Goal: Transaction & Acquisition: Purchase product/service

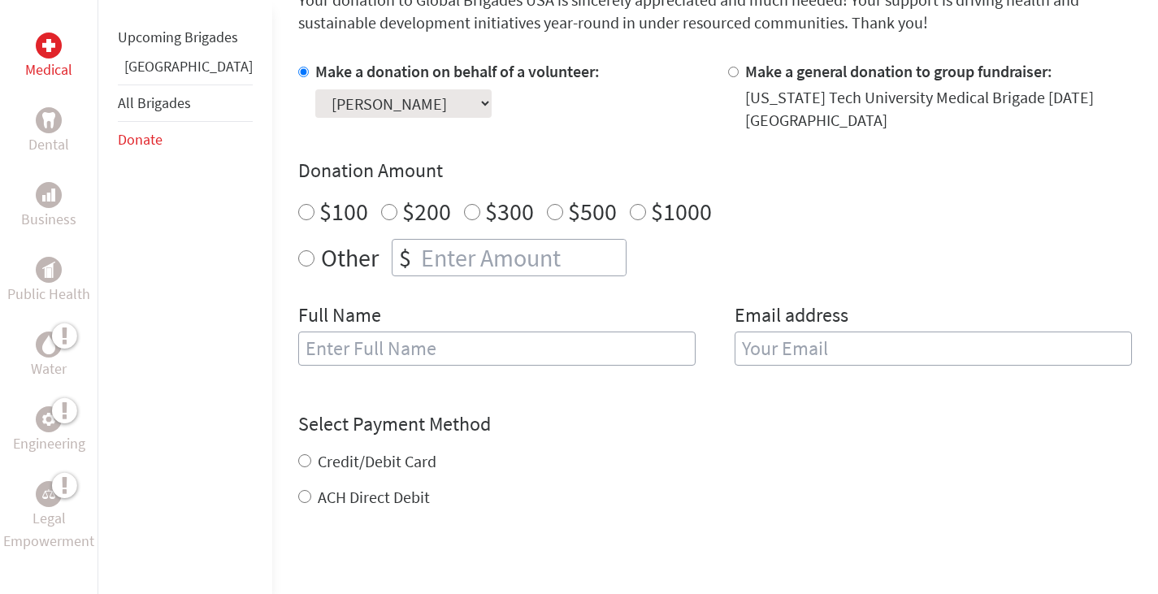
radio input "true"
click at [419, 246] on input "number" at bounding box center [522, 258] width 208 height 36
type input "75"
click at [348, 340] on input "text" at bounding box center [496, 348] width 397 height 34
type input "Anonymous"
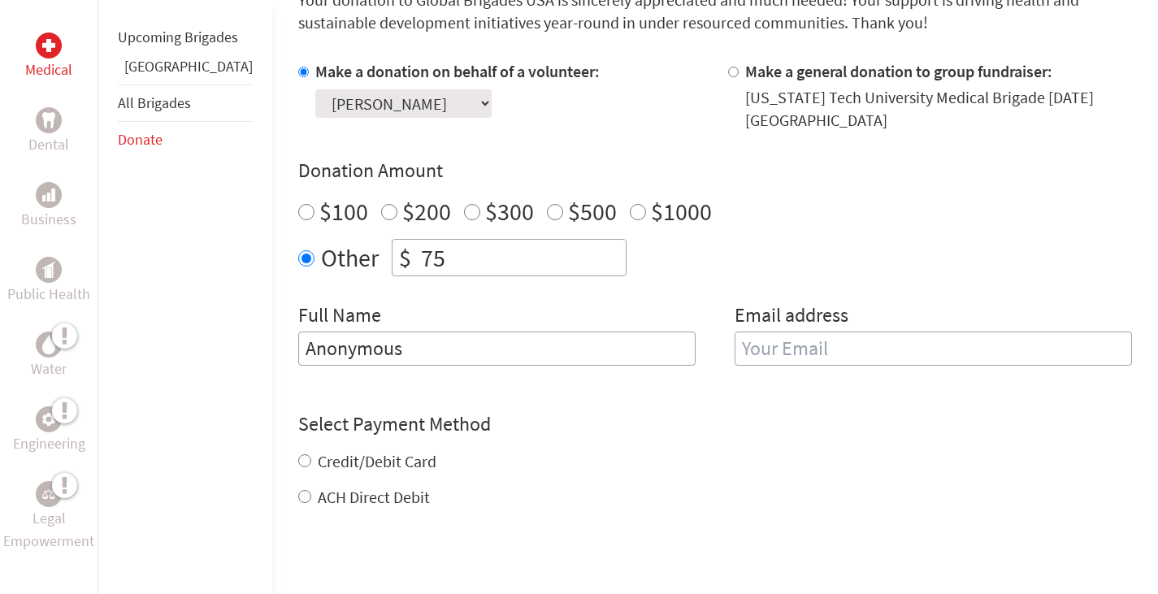
click at [760, 335] on input "email" at bounding box center [932, 348] width 397 height 34
type input "[EMAIL_ADDRESS][DOMAIN_NAME]"
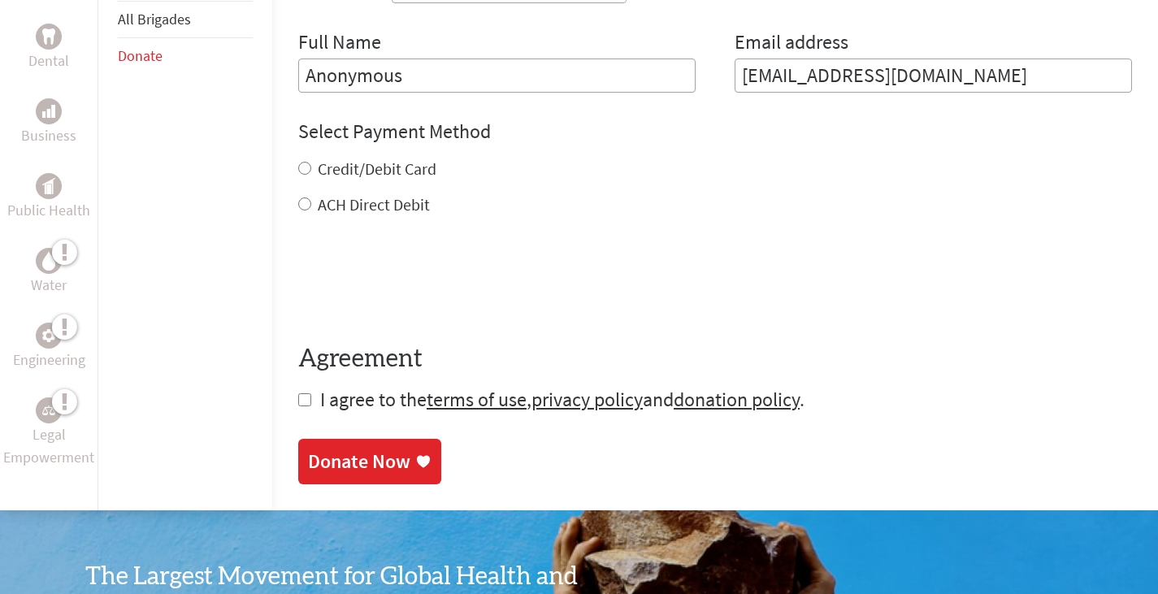
click at [298, 207] on form "Make a donation on behalf of a volunteer: Select a volunteer... Anna Grace John…" at bounding box center [714, 99] width 833 height 625
click at [298, 197] on input "ACH Direct Debit" at bounding box center [304, 203] width 13 height 13
radio input "true"
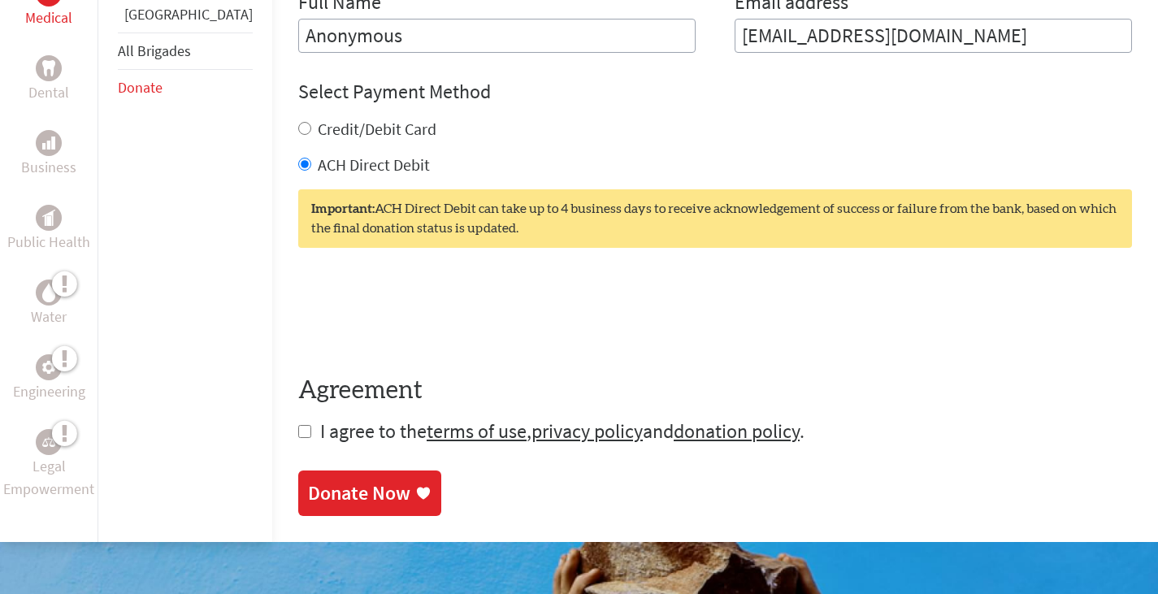
scroll to position [779, 0]
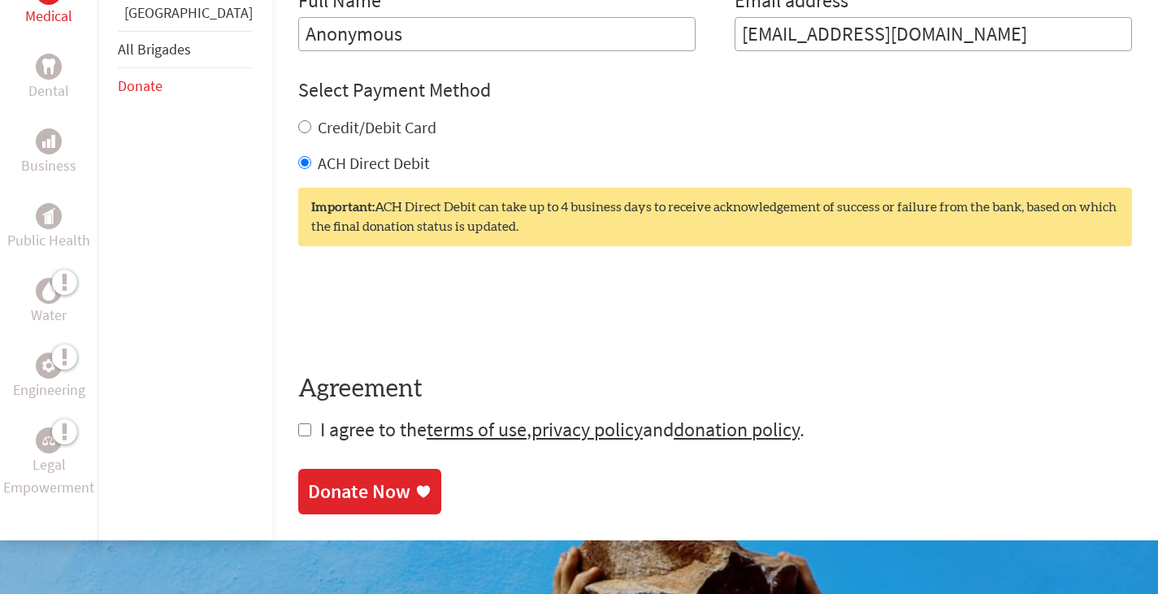
click at [298, 423] on input "checkbox" at bounding box center [304, 429] width 13 height 13
checkbox input "true"
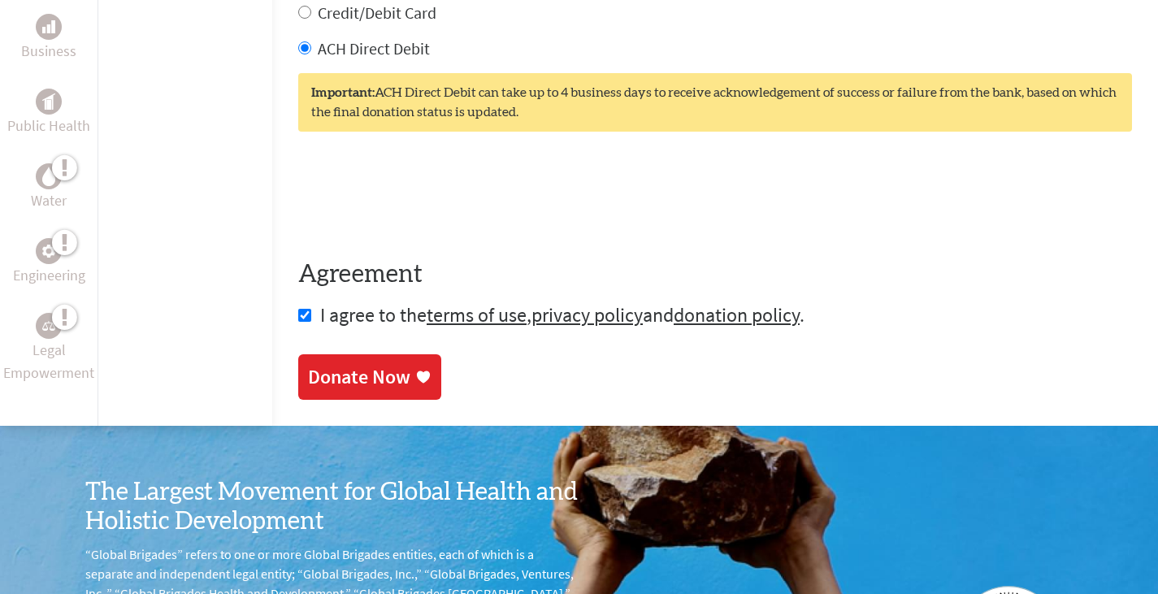
scroll to position [715, 0]
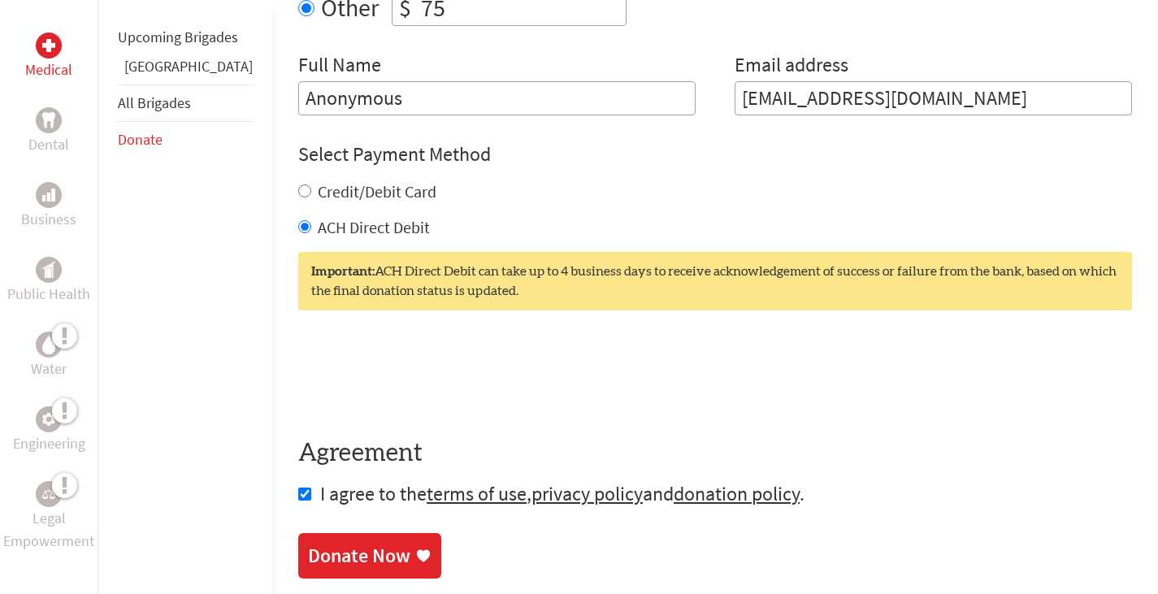
click at [298, 184] on input "Credit/Debit Card" at bounding box center [304, 190] width 13 height 13
radio input "true"
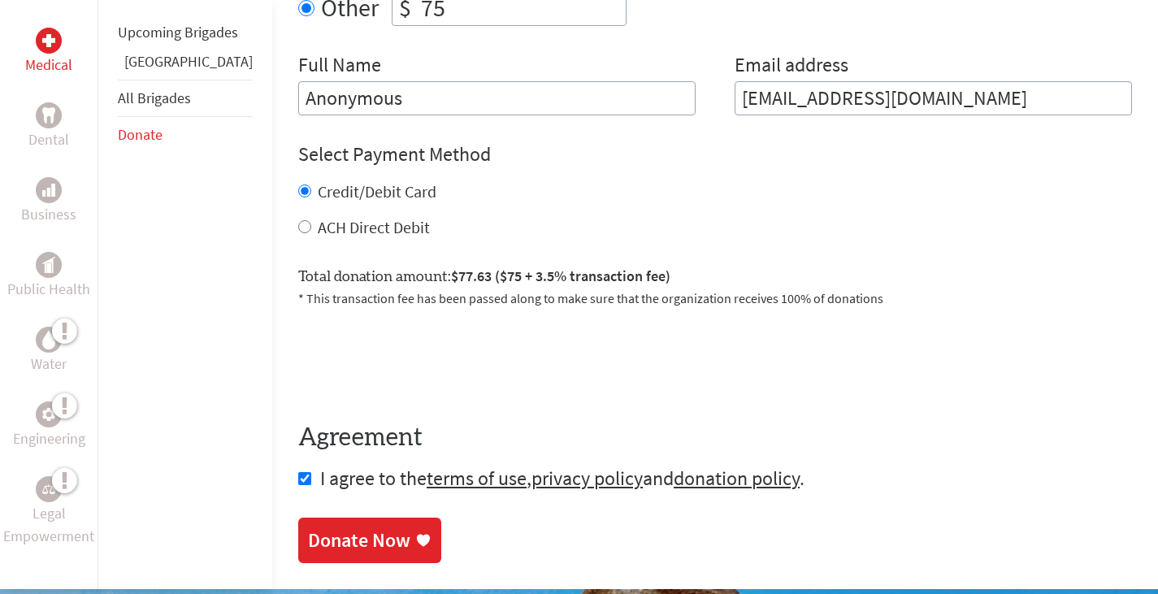
click at [298, 220] on input "ACH Direct Debit" at bounding box center [304, 226] width 13 height 13
radio input "true"
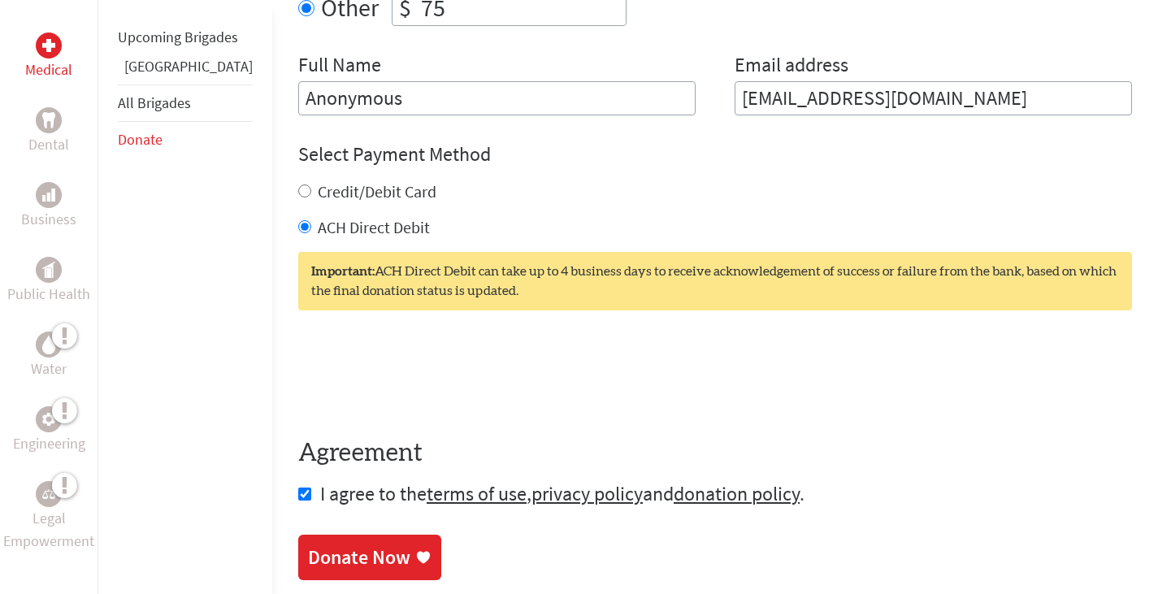
click at [312, 544] on div "Donate Now" at bounding box center [359, 557] width 102 height 26
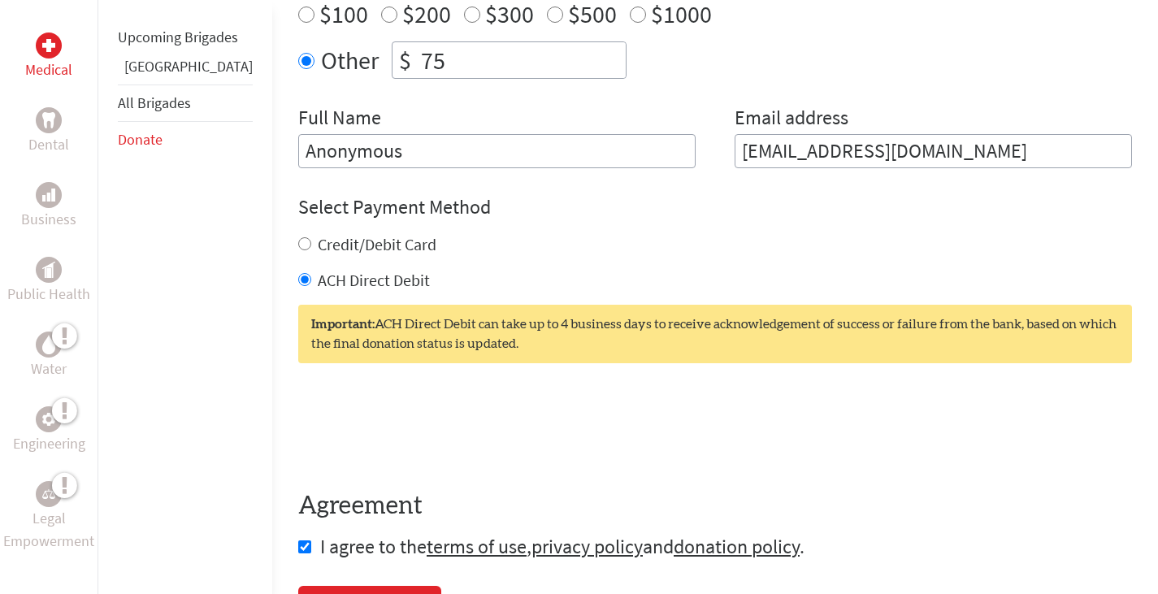
scroll to position [663, 0]
click at [298, 236] on input "Credit/Debit Card" at bounding box center [304, 242] width 13 height 13
radio input "true"
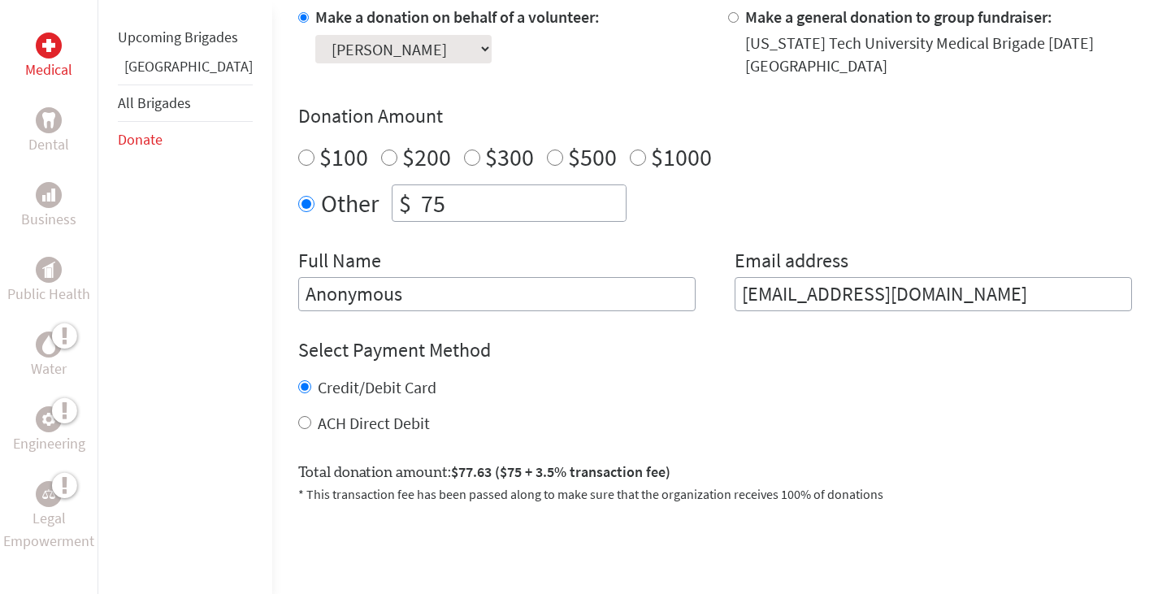
scroll to position [518, 0]
click at [448, 189] on input "75" at bounding box center [522, 204] width 208 height 36
type input "73"
click at [635, 350] on div "Select Payment Method NOTE: American Express is not accepted. Please proceed no…" at bounding box center [714, 386] width 833 height 97
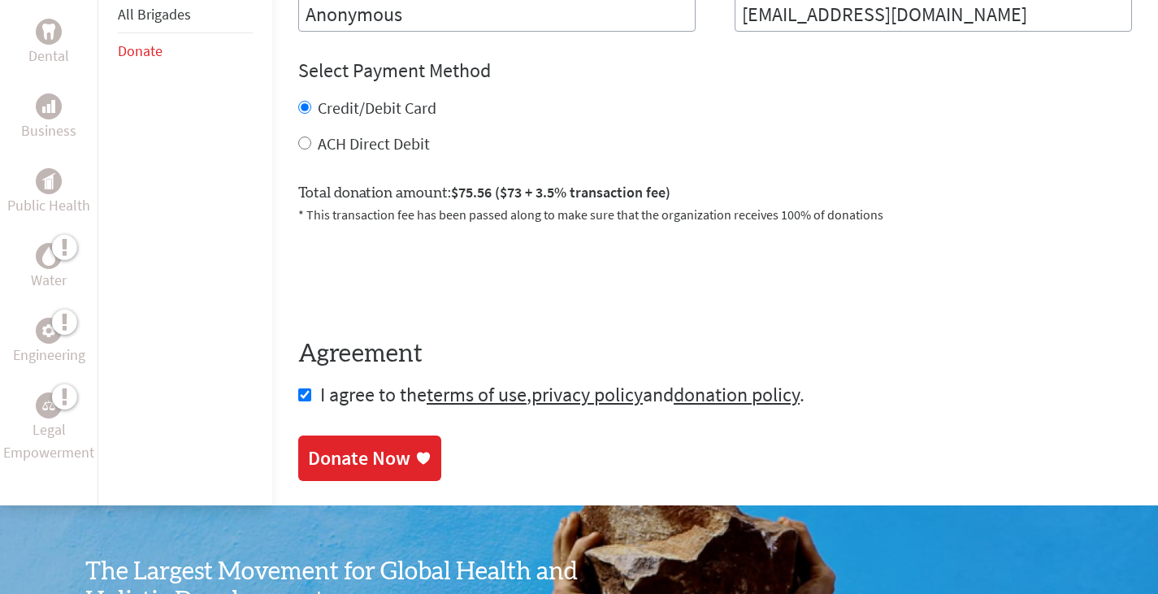
click at [340, 445] on div "Donate Now" at bounding box center [359, 458] width 102 height 26
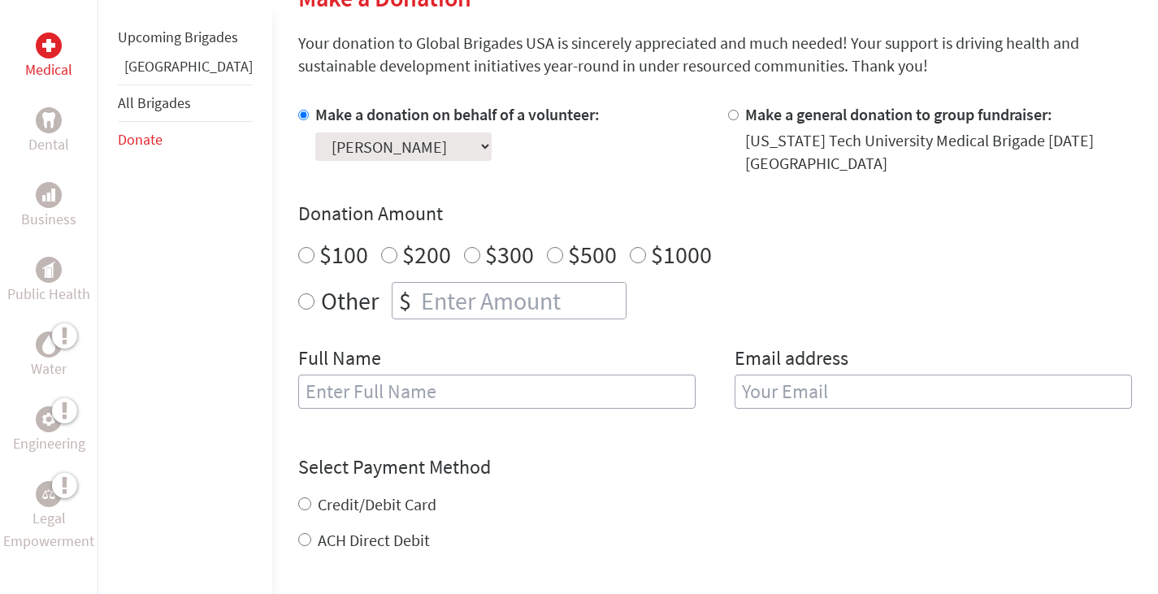
radio input "true"
click at [418, 284] on input "number" at bounding box center [522, 301] width 208 height 36
type input "72"
click at [756, 244] on div "$100 $200 $300 $500 $1000" at bounding box center [714, 254] width 833 height 29
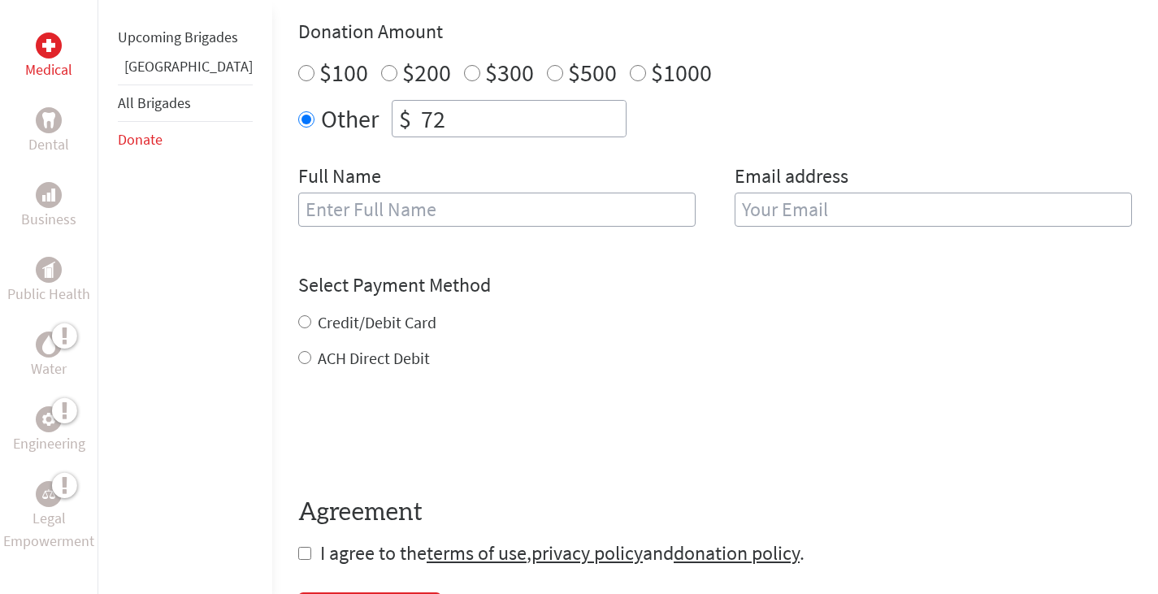
scroll to position [600, 0]
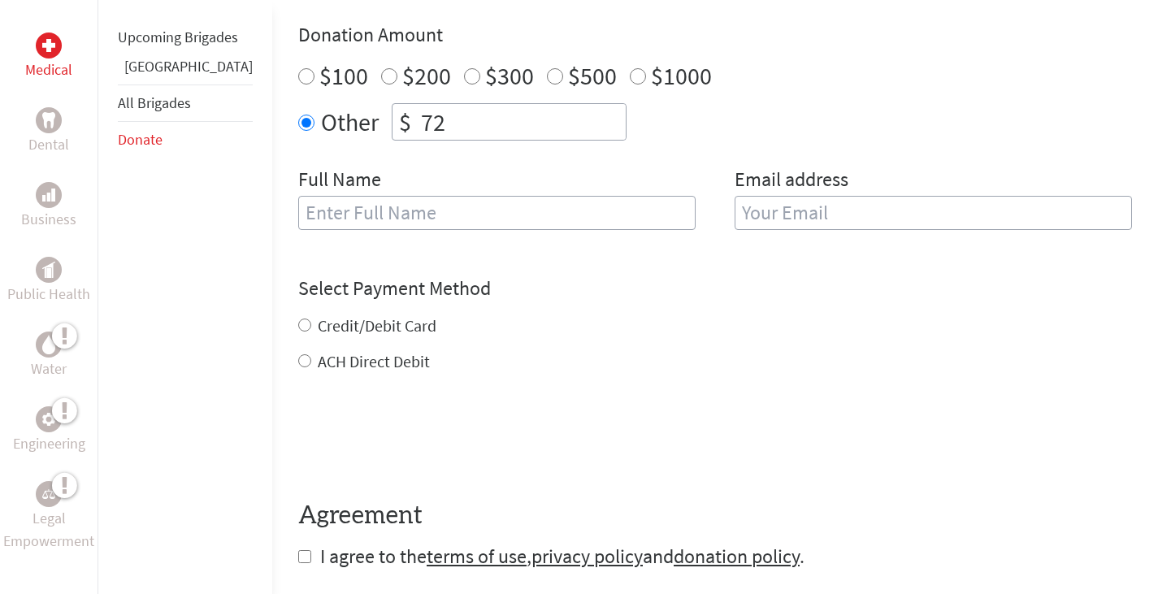
click at [455, 196] on input "text" at bounding box center [496, 213] width 397 height 34
type input "Anonymous"
click at [779, 201] on input "email" at bounding box center [932, 213] width 397 height 34
type input "[EMAIL_ADDRESS][DOMAIN_NAME]"
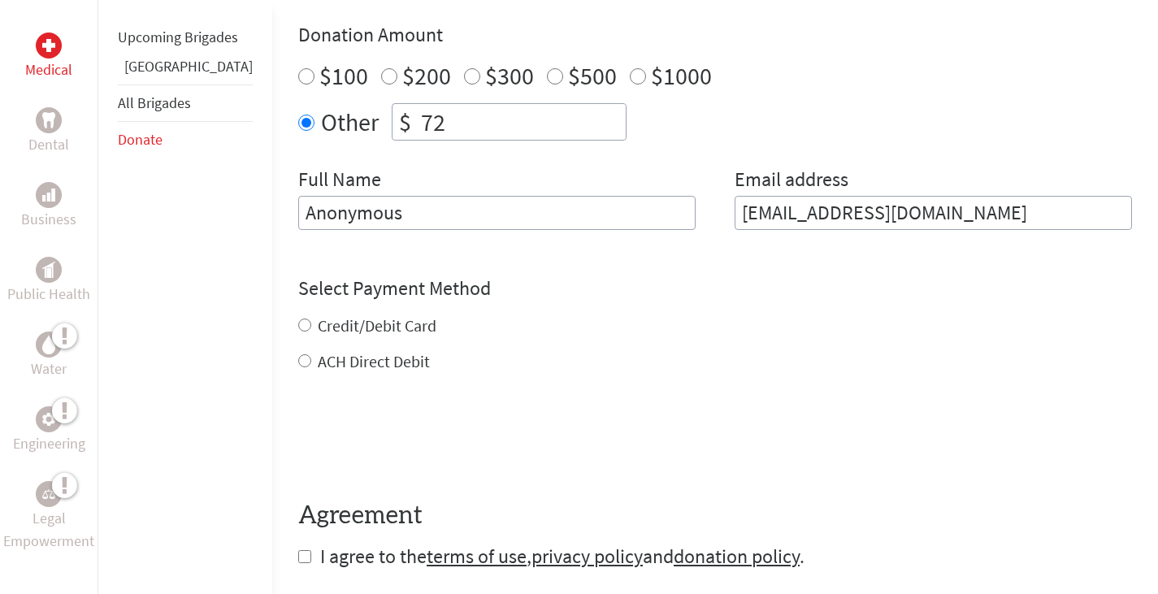
click at [298, 314] on div "Credit/Debit Card ACH Direct Debit" at bounding box center [714, 343] width 833 height 58
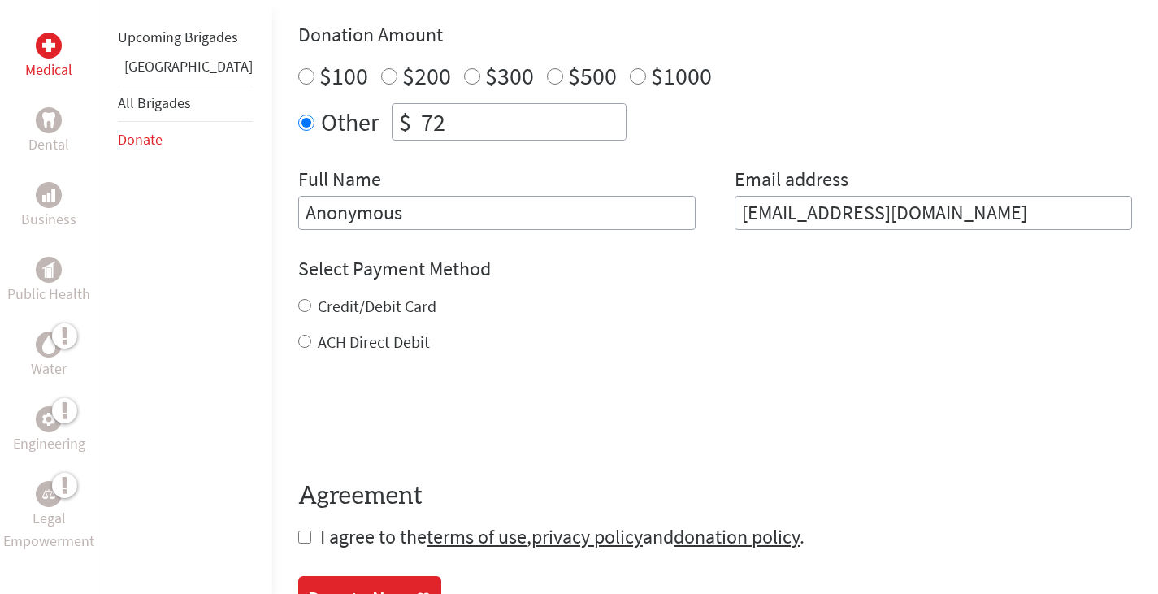
click at [298, 299] on input "Credit/Debit Card" at bounding box center [304, 305] width 13 height 13
radio input "true"
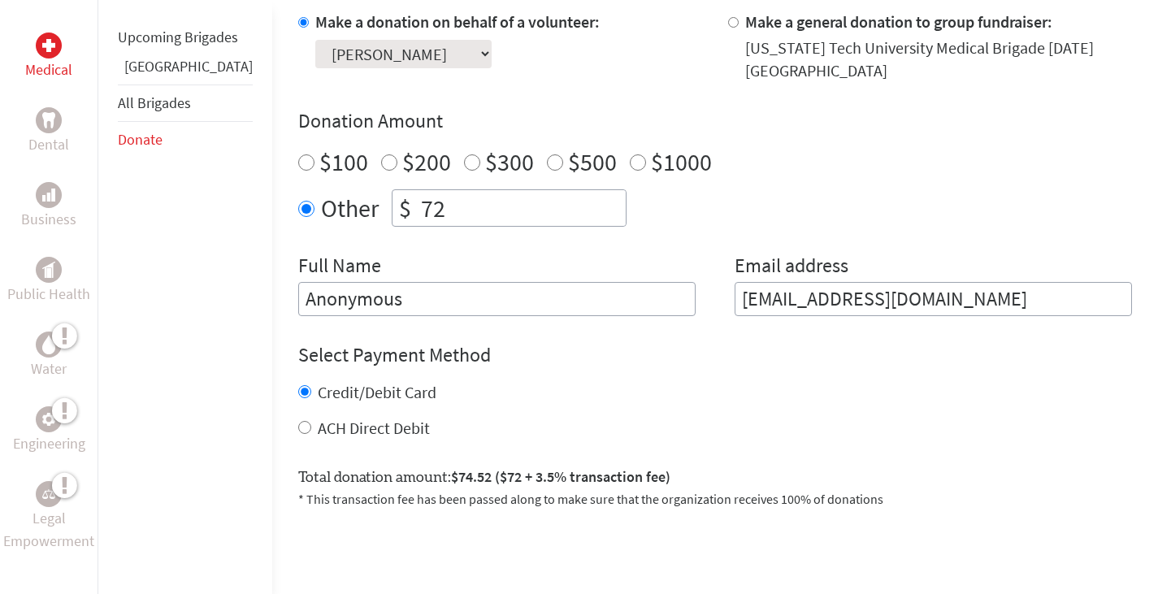
scroll to position [480, 0]
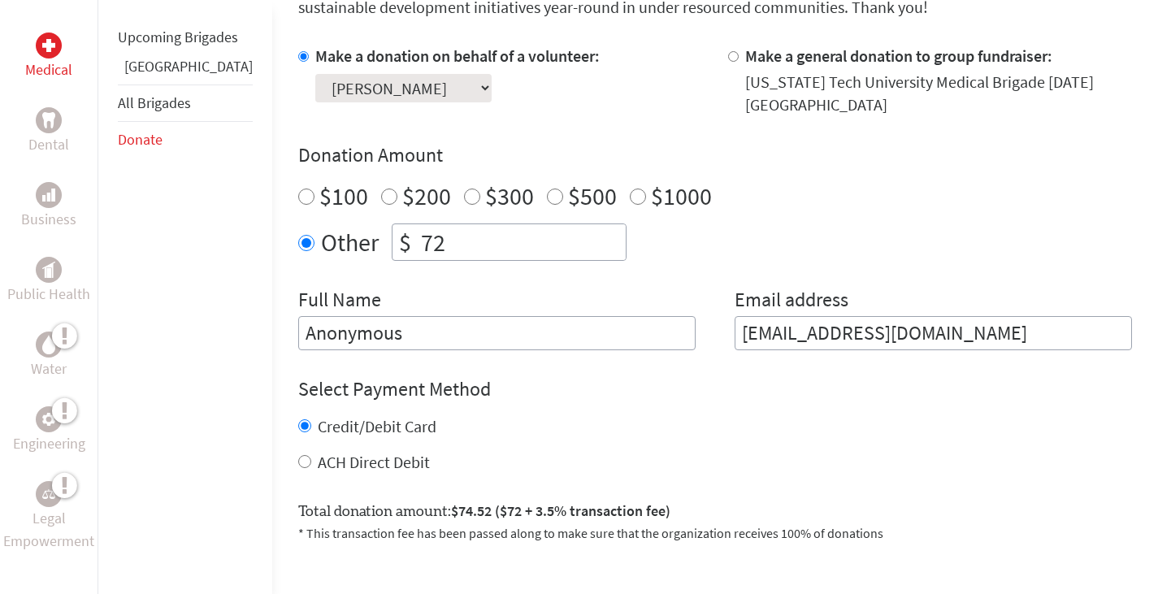
click at [418, 226] on input "72" at bounding box center [522, 242] width 208 height 36
type input "73"
click at [569, 224] on input "73" at bounding box center [522, 242] width 208 height 36
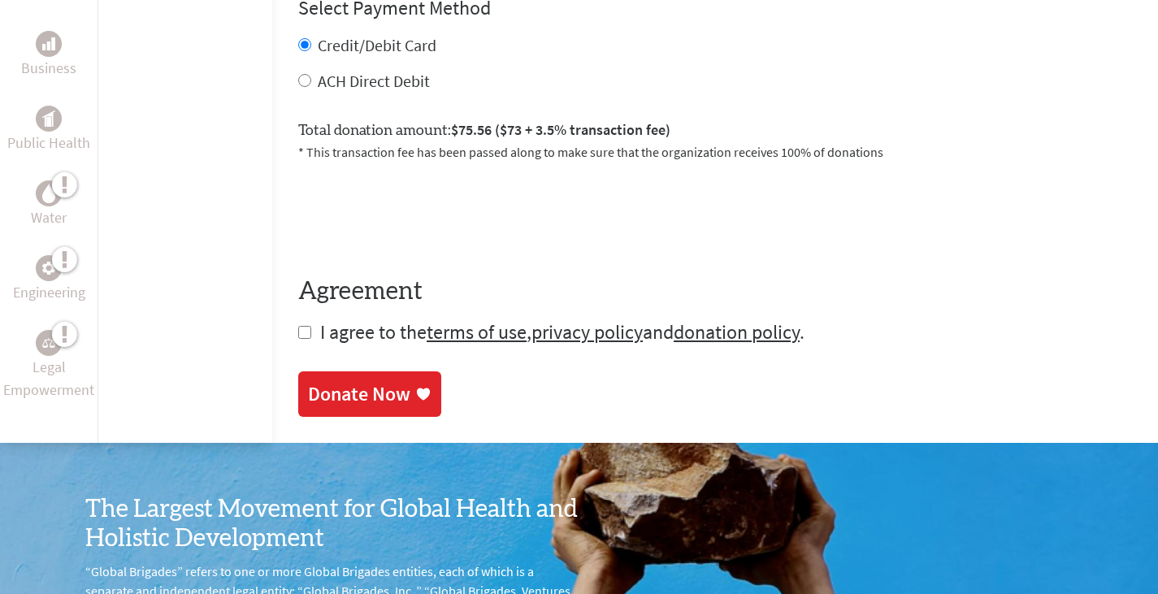
scroll to position [753, 0]
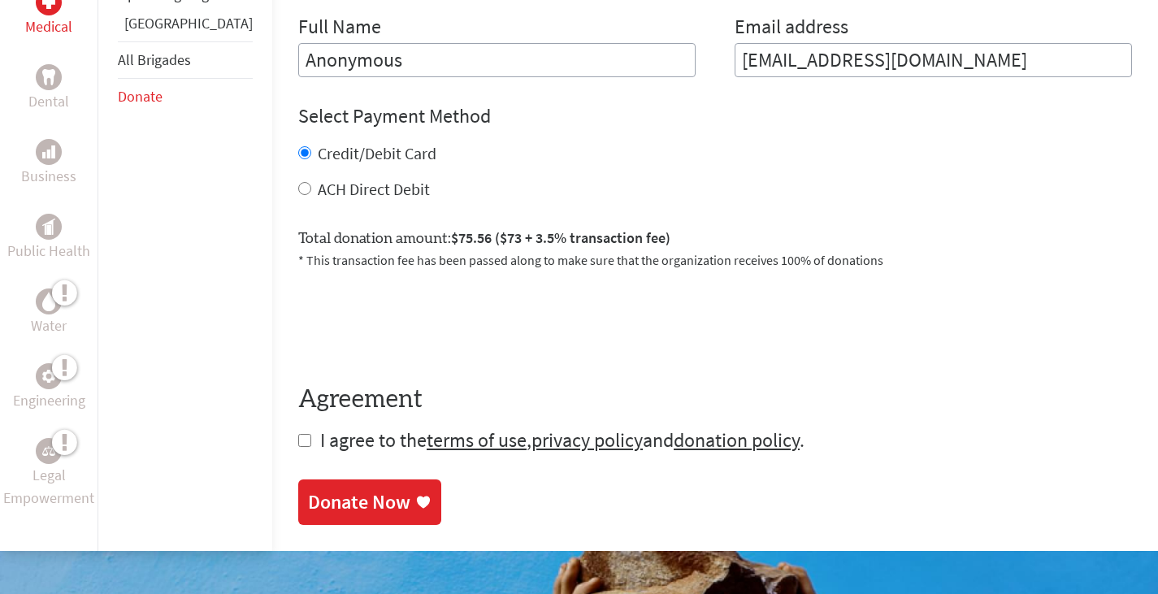
click at [298, 434] on input "checkbox" at bounding box center [304, 440] width 13 height 13
checkbox input "true"
click at [312, 491] on div "Donate Now" at bounding box center [359, 504] width 102 height 26
